Goal: Transaction & Acquisition: Register for event/course

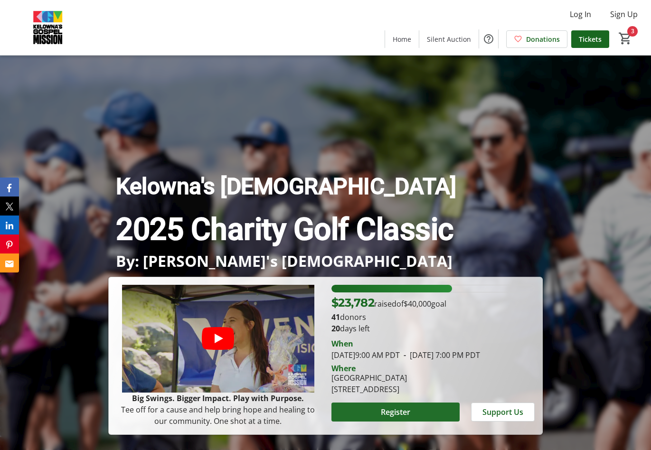
click at [412, 420] on span at bounding box center [396, 412] width 128 height 23
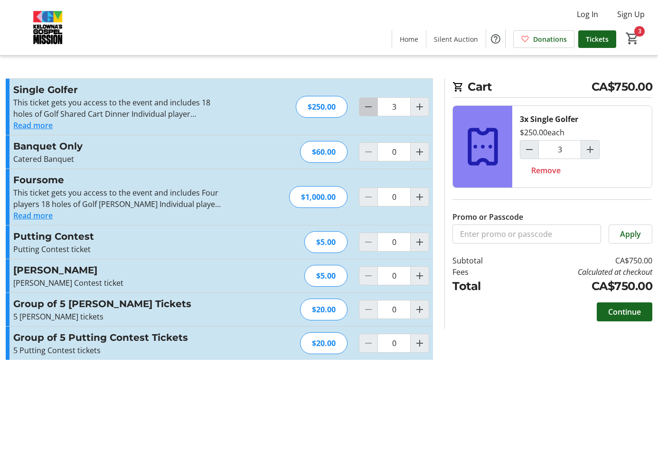
click at [369, 109] on mat-icon "Decrement by one" at bounding box center [368, 106] width 11 height 11
type input "0"
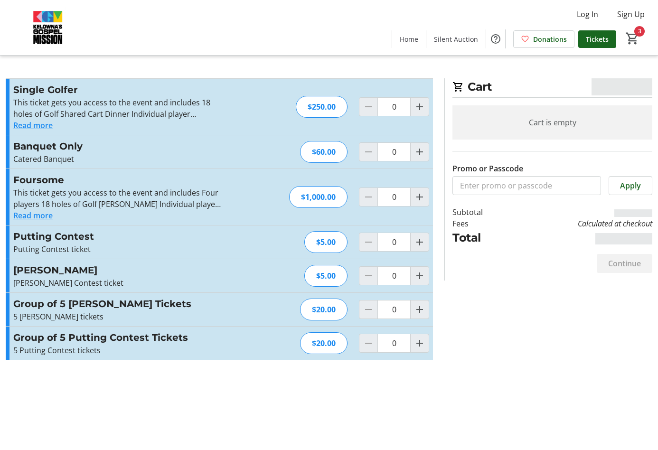
click at [158, 196] on div "This ticket gets you access to the event and includes Four players 18 holes of …" at bounding box center [117, 198] width 208 height 23
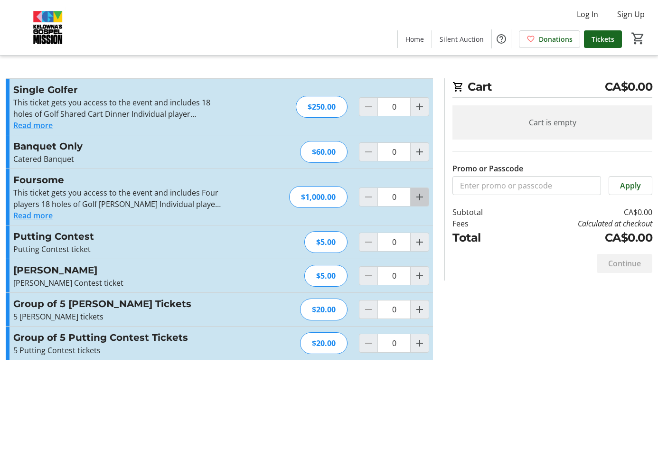
click at [418, 200] on mat-icon "Increment by one" at bounding box center [419, 196] width 11 height 11
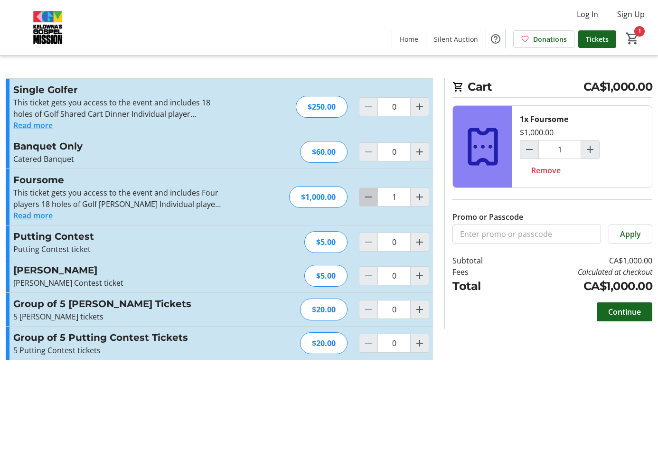
click at [365, 201] on mat-icon "Decrement by one" at bounding box center [368, 196] width 11 height 11
type input "0"
